Goal: Task Accomplishment & Management: Manage account settings

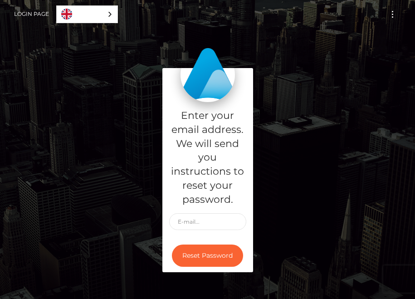
click at [33, 16] on link "Login Page" at bounding box center [31, 14] width 35 height 19
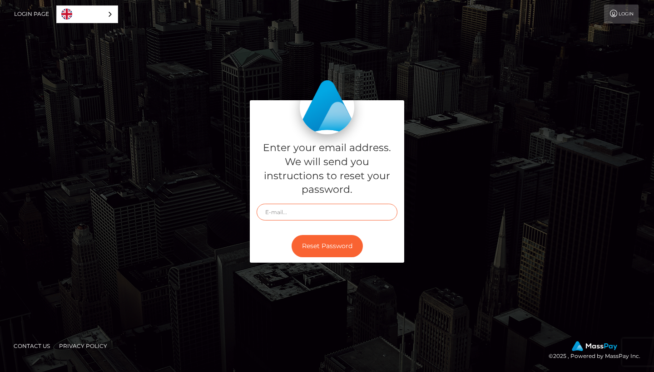
click at [296, 211] on input "text" at bounding box center [327, 212] width 141 height 17
type input "[EMAIL_ADDRESS][DOMAIN_NAME]"
click at [329, 239] on button "Reset Password" at bounding box center [326, 246] width 71 height 22
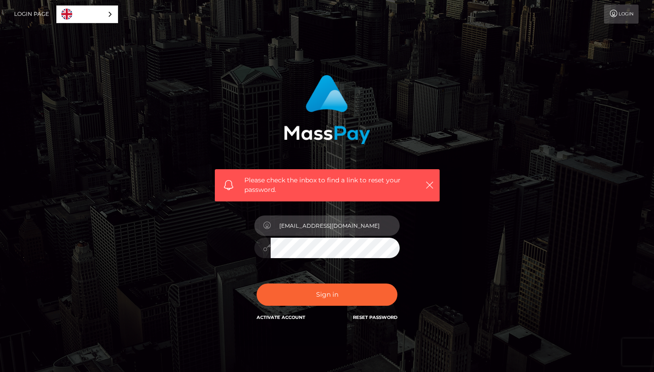
type input "[EMAIL_ADDRESS][DOMAIN_NAME]"
click at [327, 294] on button "Sign in" at bounding box center [327, 295] width 141 height 22
